Goal: Task Accomplishment & Management: Manage account settings

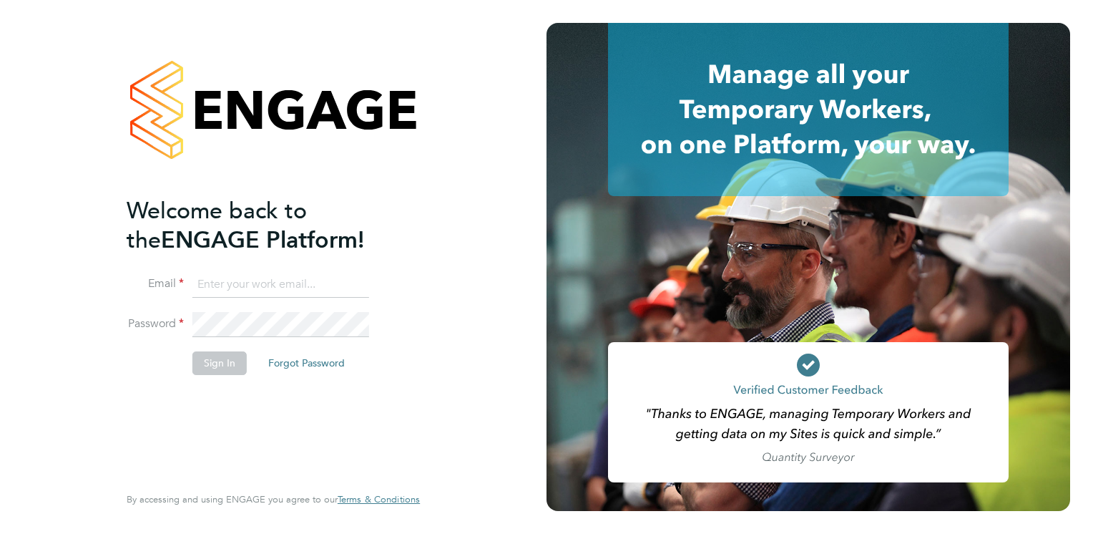
type input "[PERSON_NAME][EMAIL_ADDRESS][PERSON_NAME][DOMAIN_NAME]"
click at [220, 365] on button "Sign In" at bounding box center [219, 362] width 54 height 23
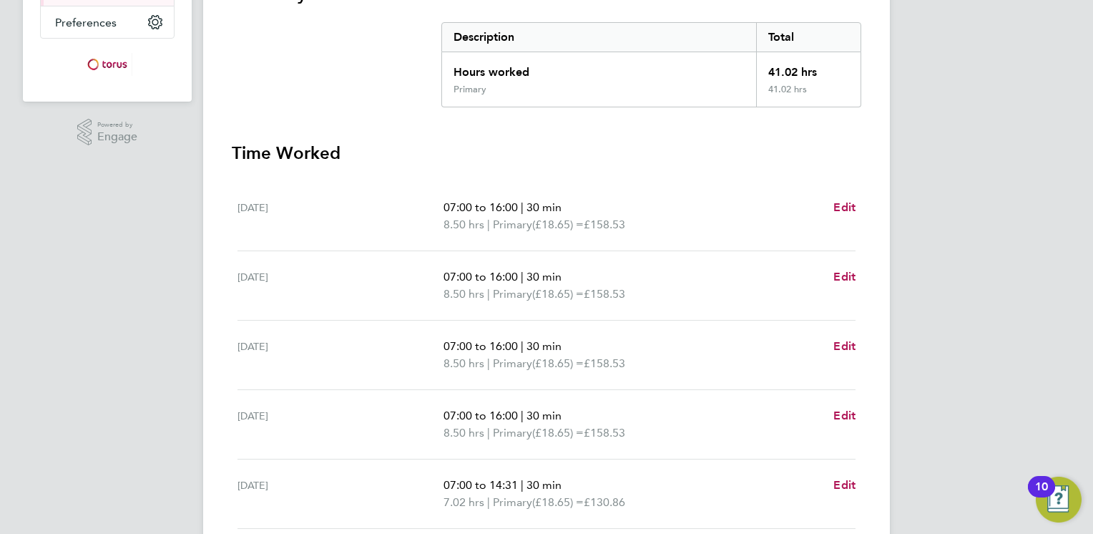
scroll to position [509, 0]
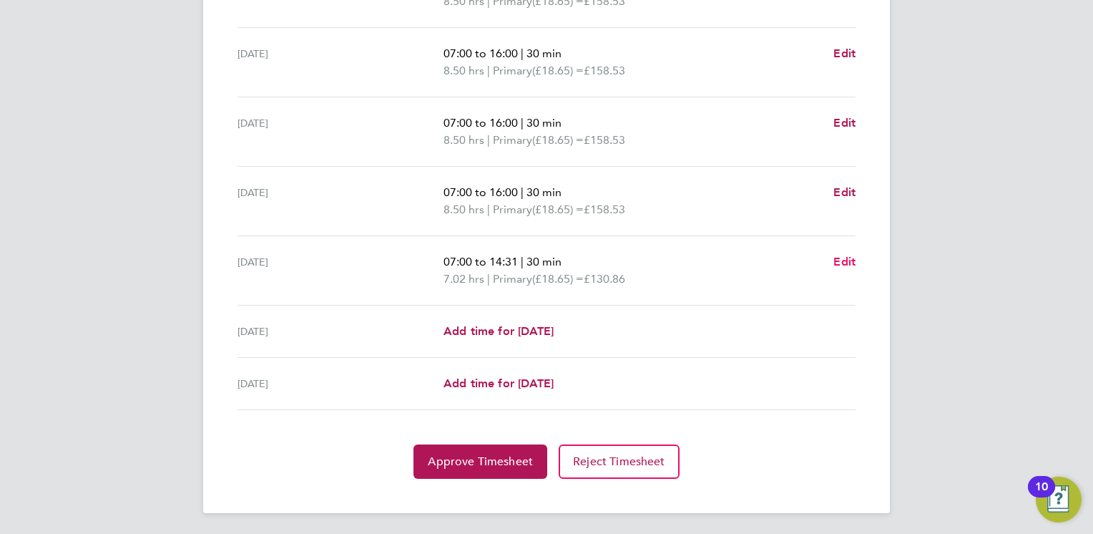
click at [838, 259] on span "Edit" at bounding box center [844, 262] width 22 height 14
select select "30"
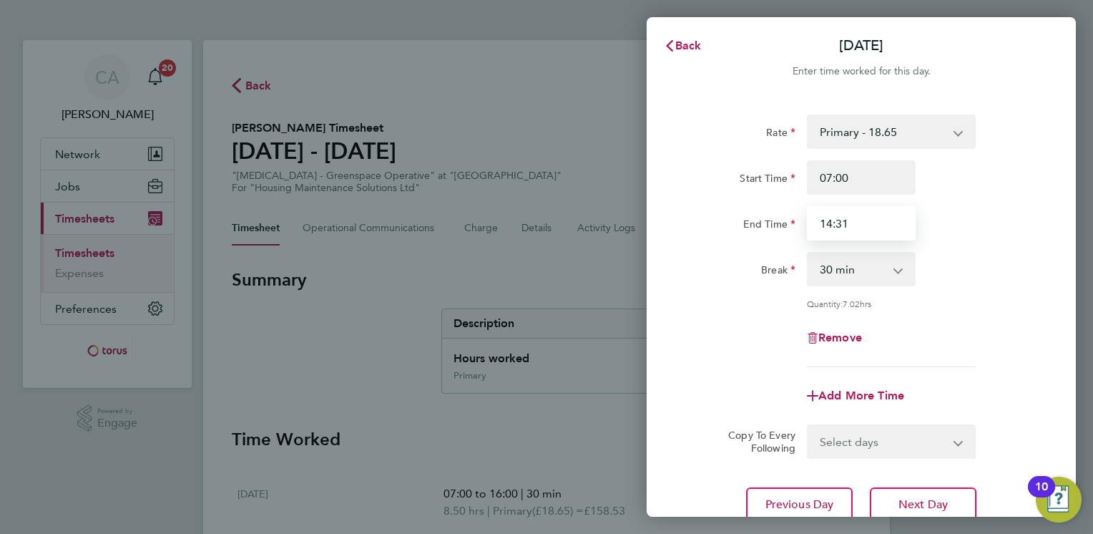
click at [848, 227] on input "14:31" at bounding box center [861, 223] width 109 height 34
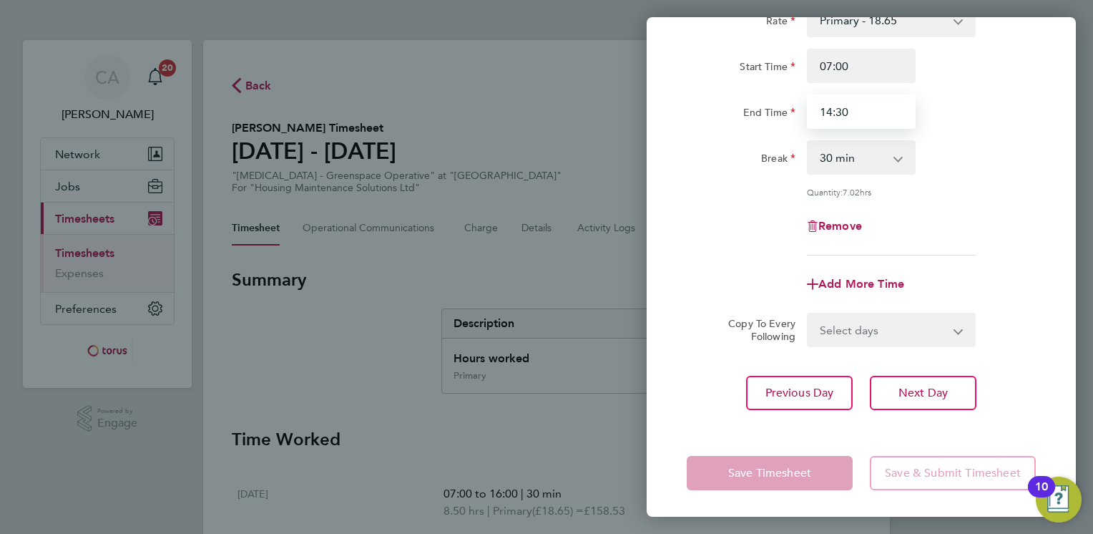
type input "14:30"
click at [801, 474] on app-form-button "Save Timesheet" at bounding box center [774, 473] width 175 height 34
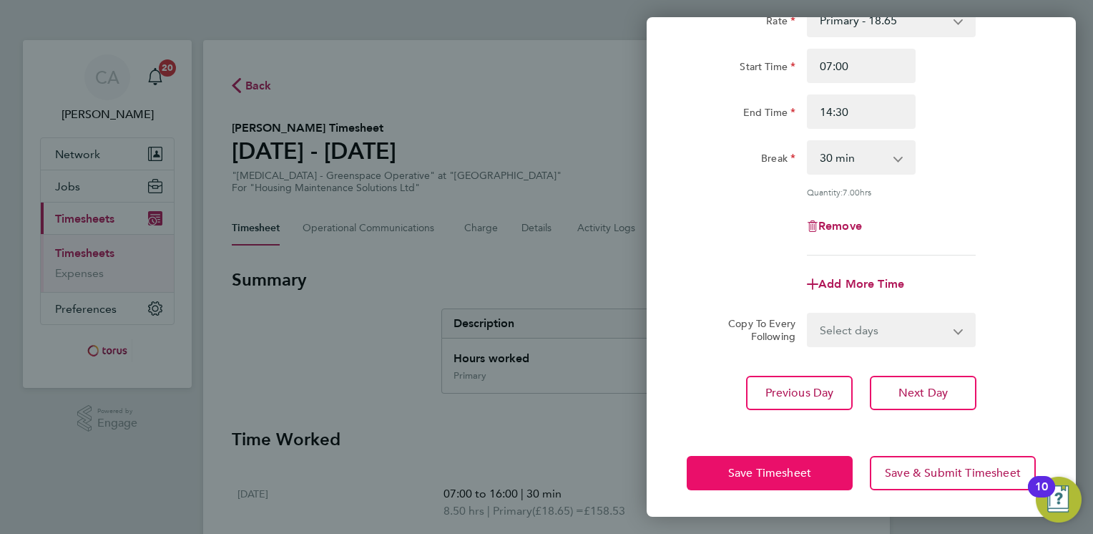
click at [801, 474] on span "Save Timesheet" at bounding box center [769, 473] width 83 height 14
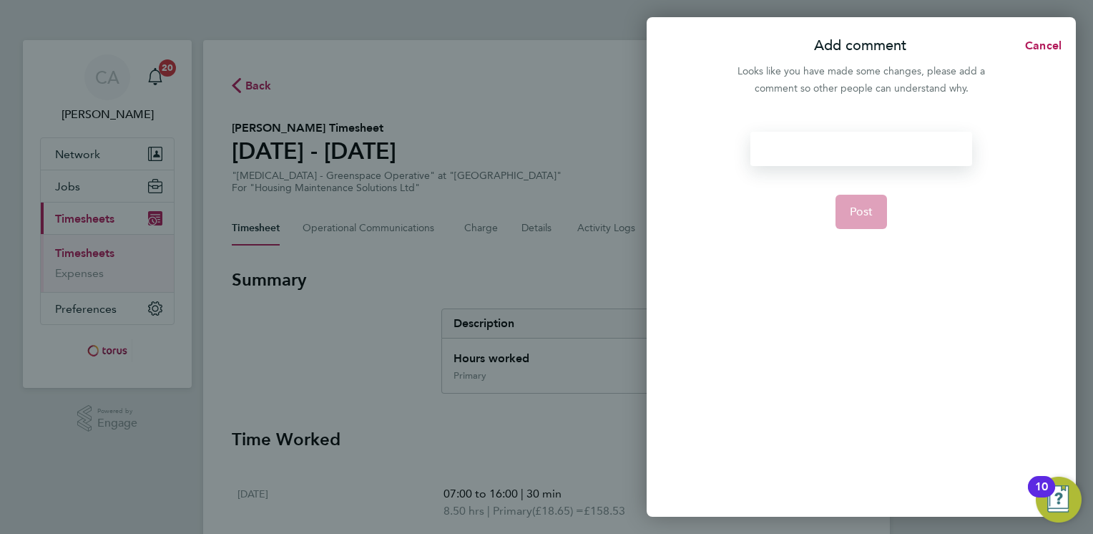
click at [861, 149] on div at bounding box center [860, 149] width 221 height 34
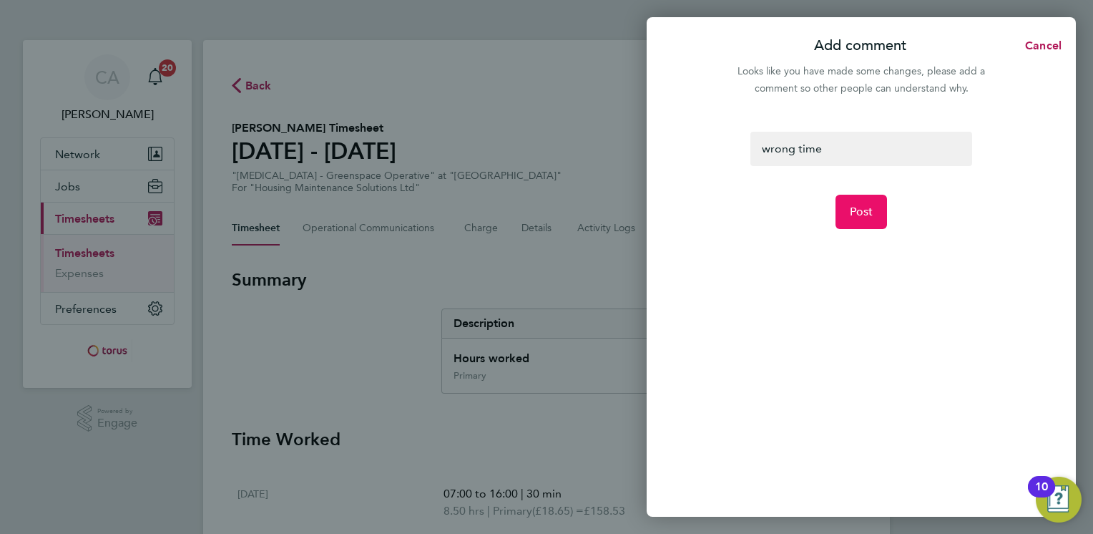
click at [858, 199] on button "Post" at bounding box center [861, 212] width 52 height 34
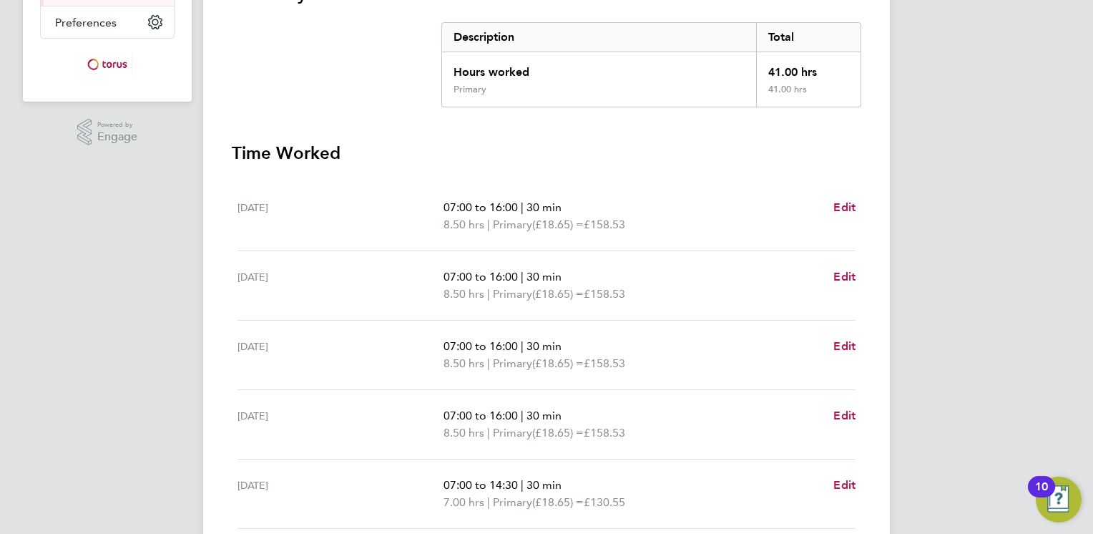
scroll to position [509, 0]
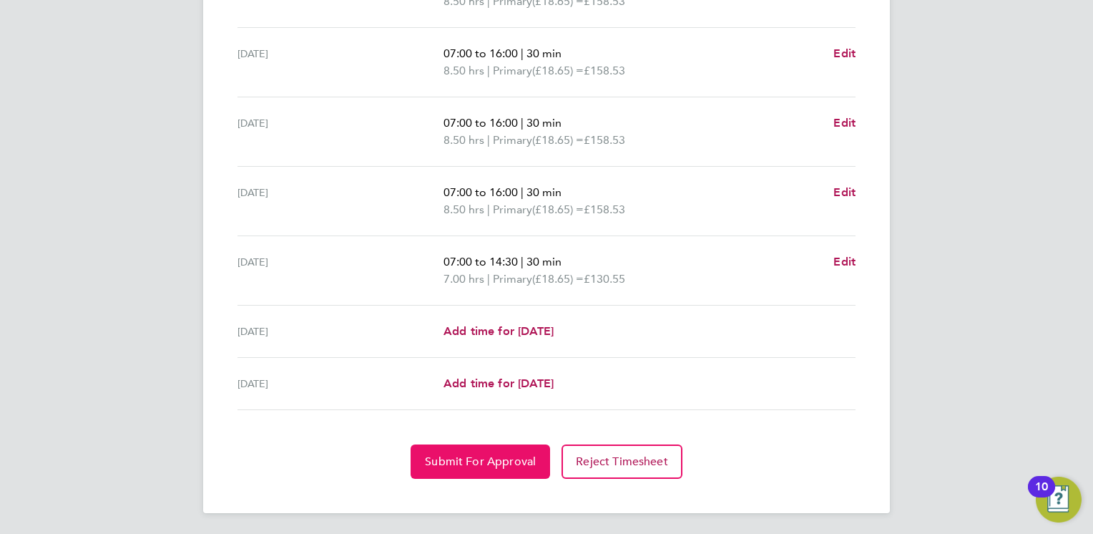
click at [443, 460] on span "Submit For Approval" at bounding box center [480, 461] width 111 height 14
click at [451, 481] on div "Back Following Lewis Mccathy's Timesheet 22 - 28 Sept 2025 £764. 65 "HMS - Gree…" at bounding box center [546, 22] width 687 height 982
click at [471, 454] on span "Approve Timesheet" at bounding box center [480, 461] width 105 height 14
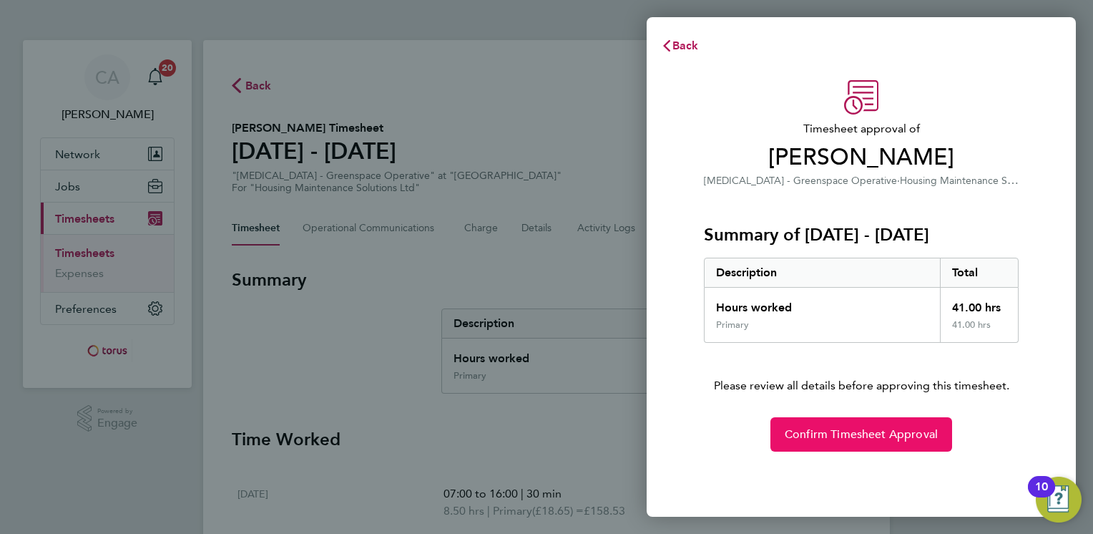
click at [793, 441] on button "Confirm Timesheet Approval" at bounding box center [861, 434] width 182 height 34
